Goal: Task Accomplishment & Management: Manage account settings

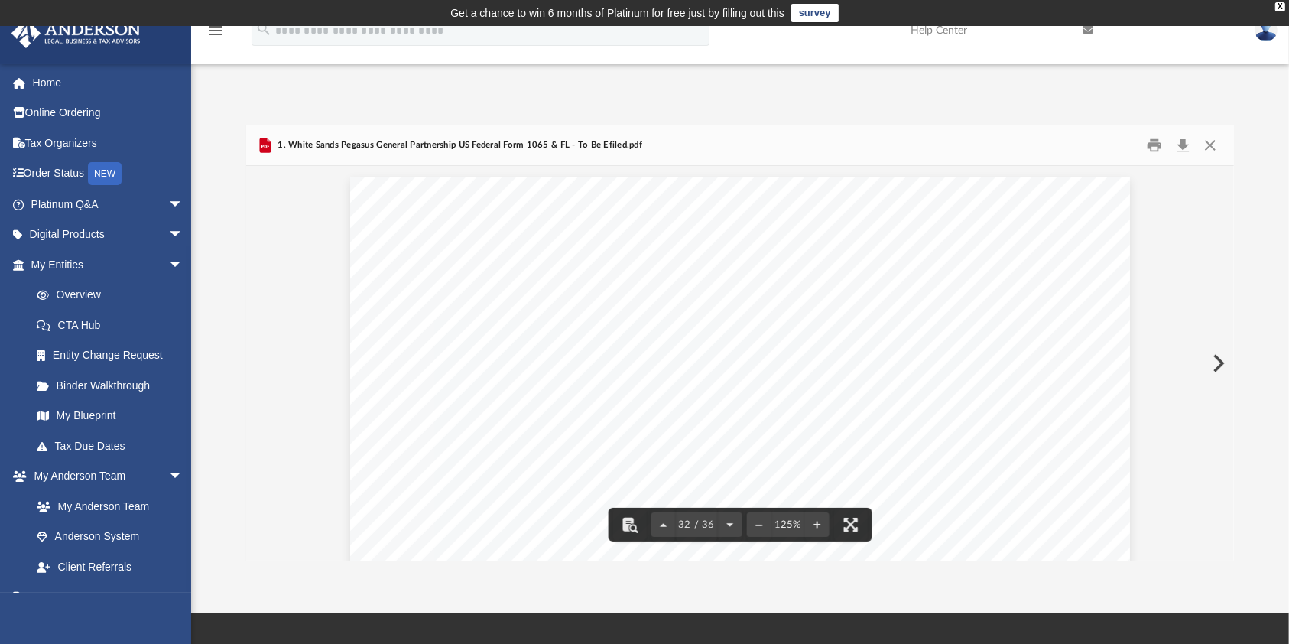
scroll to position [28252, 37]
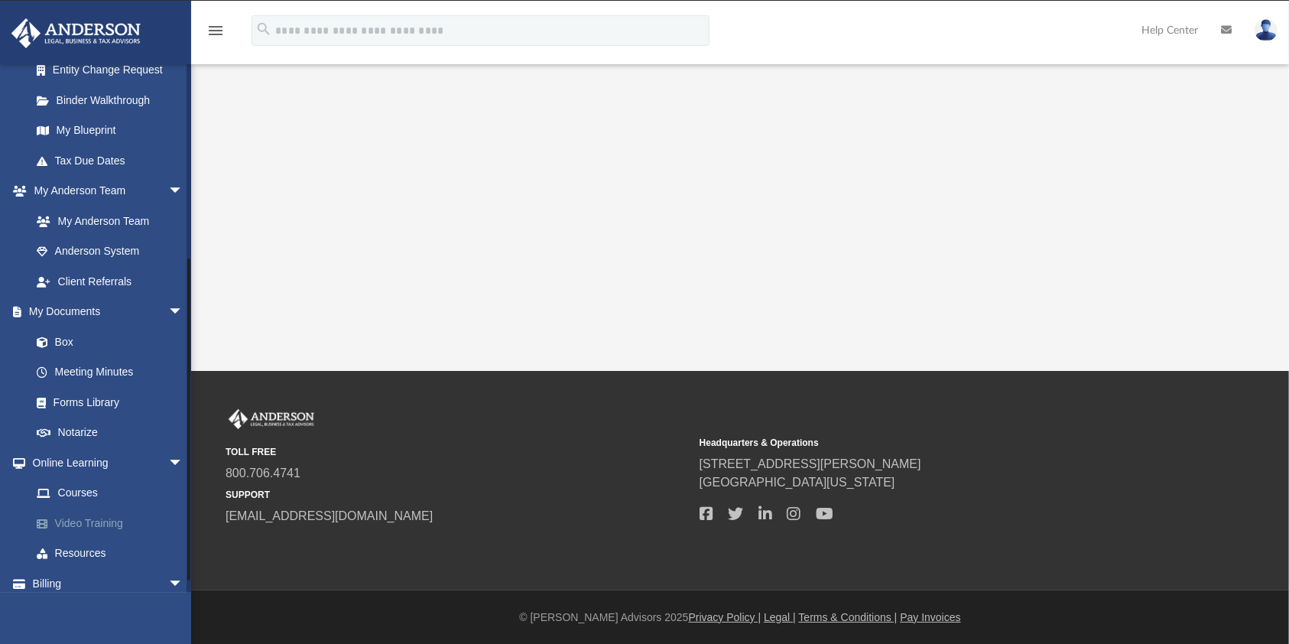
scroll to position [306, 0]
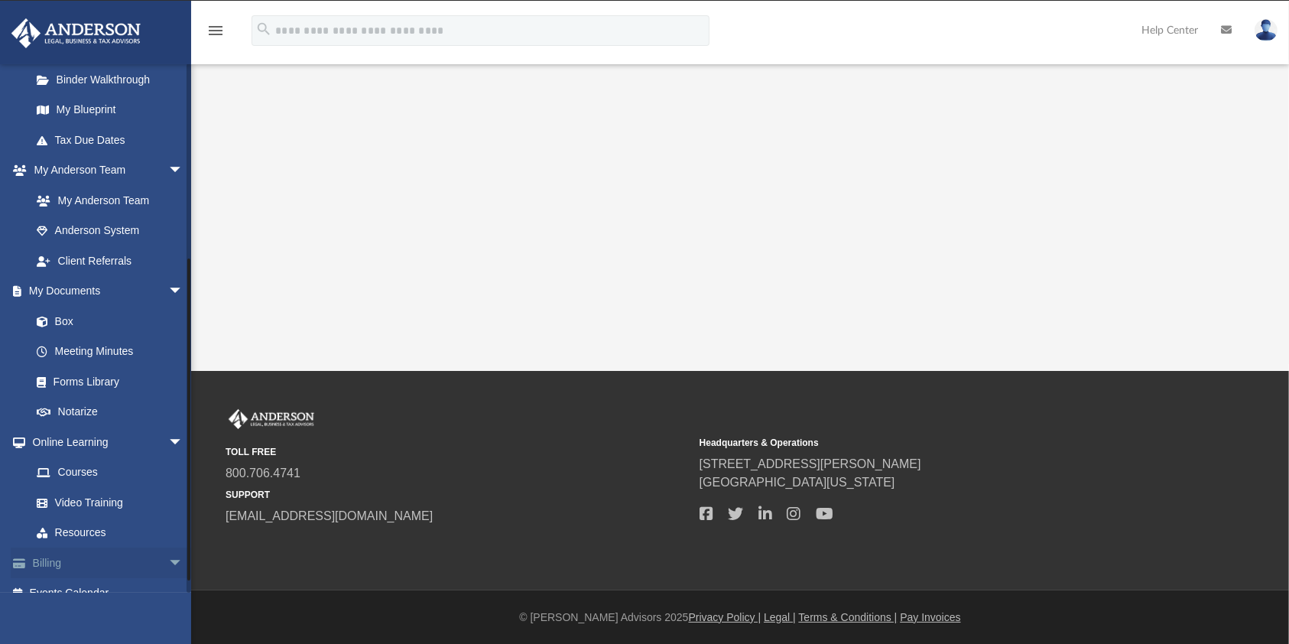
click at [56, 568] on link "Billing arrow_drop_down" at bounding box center [109, 562] width 196 height 31
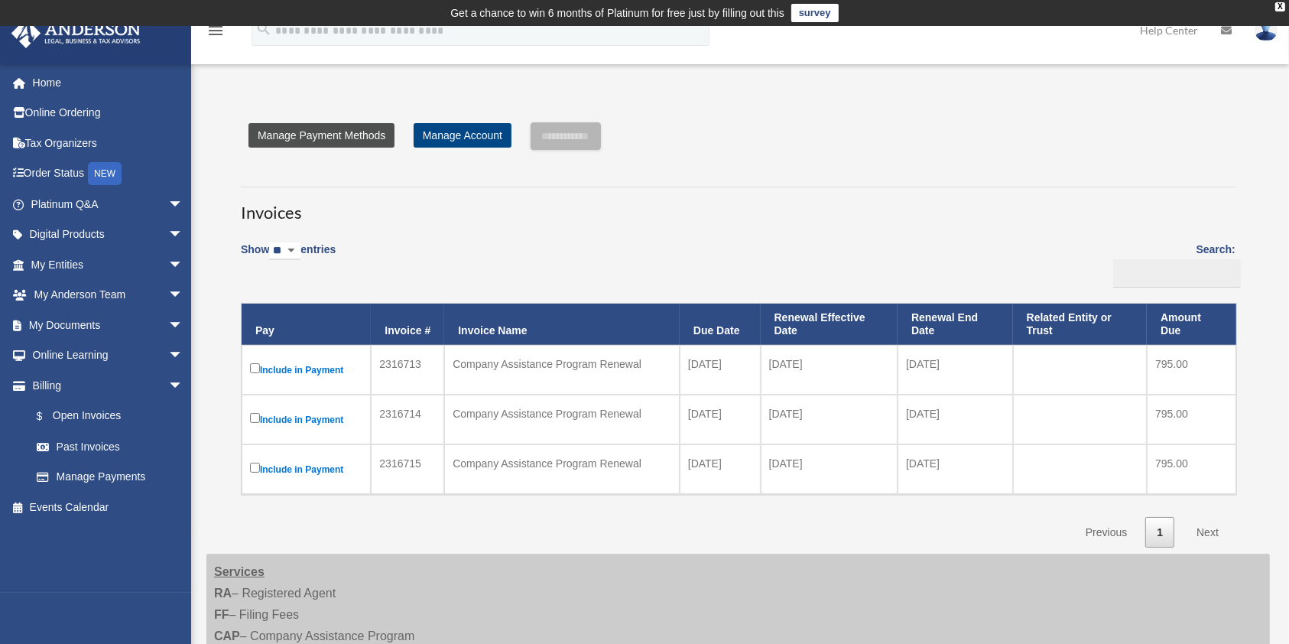
click at [326, 137] on link "Manage Payment Methods" at bounding box center [321, 135] width 146 height 24
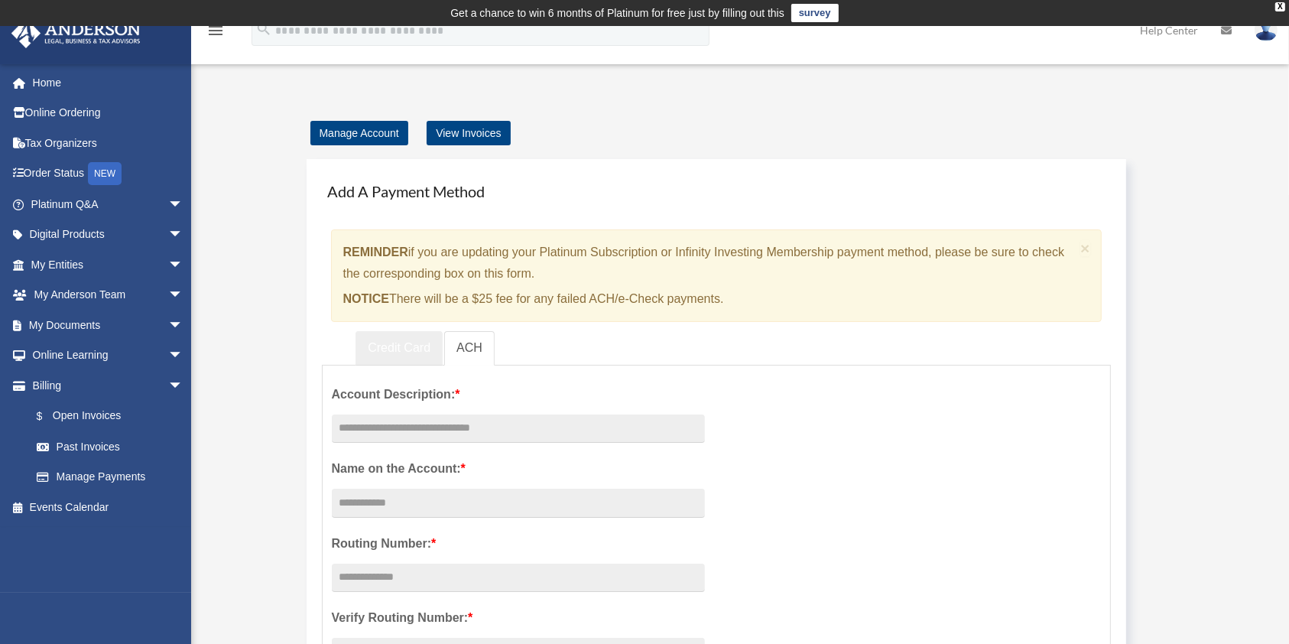
click at [385, 346] on link "Credit Card" at bounding box center [399, 348] width 87 height 34
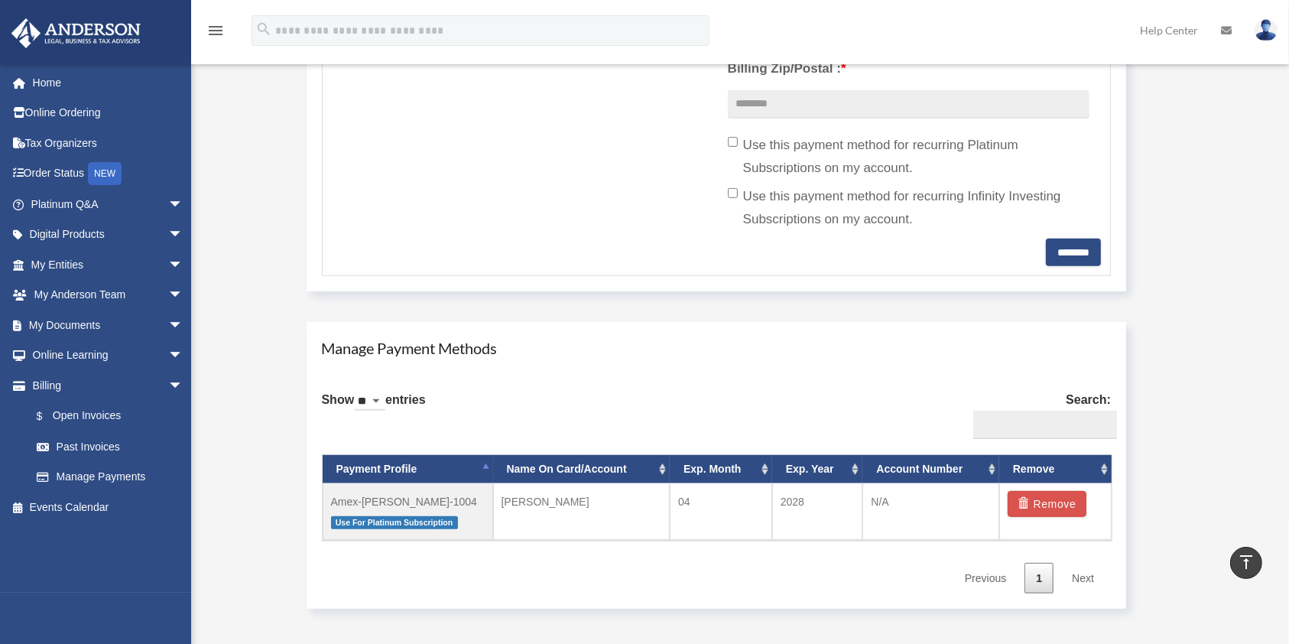
scroll to position [713, 0]
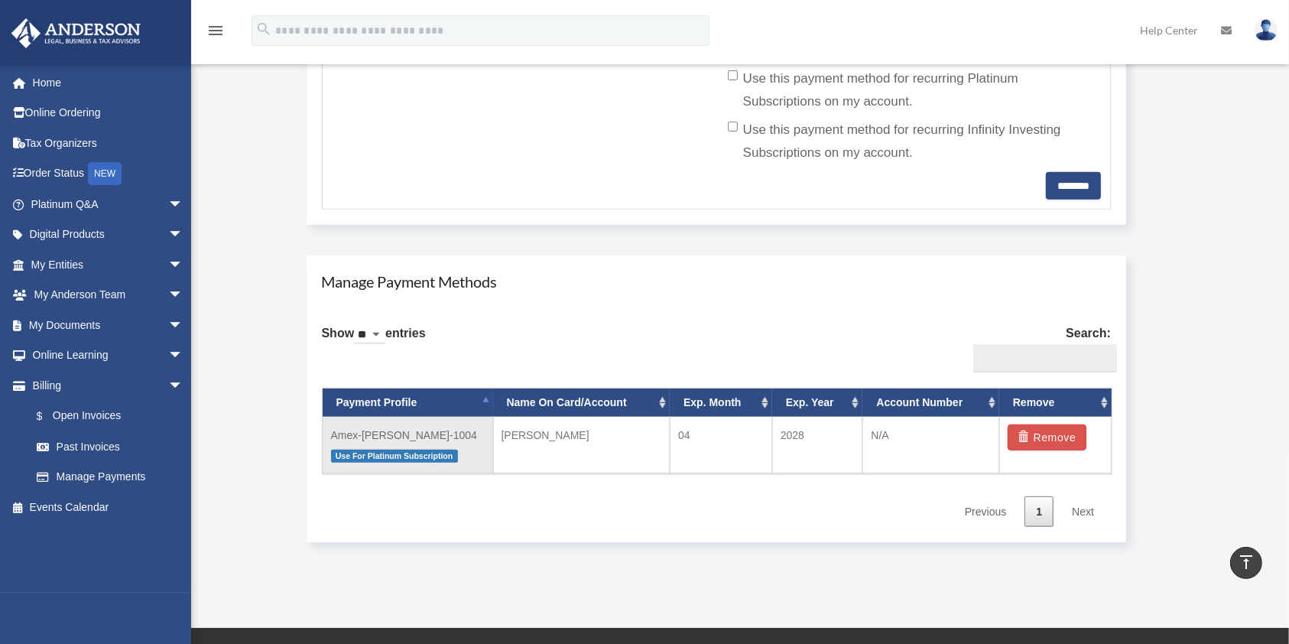
click at [381, 438] on td "Amex-Denise-Evans-1004 Use For Platinum Subscription" at bounding box center [408, 445] width 171 height 57
